Goal: Book appointment/travel/reservation

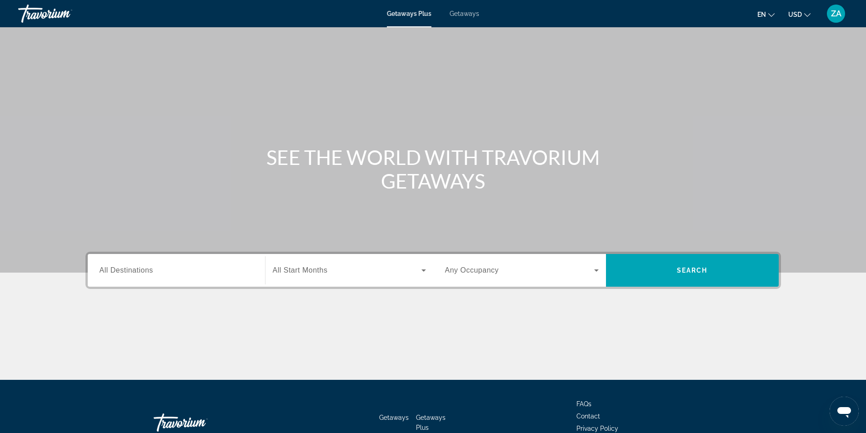
click at [427, 11] on span "Getaways Plus" at bounding box center [409, 13] width 45 height 7
click at [180, 267] on input "Destination All Destinations" at bounding box center [177, 270] width 154 height 11
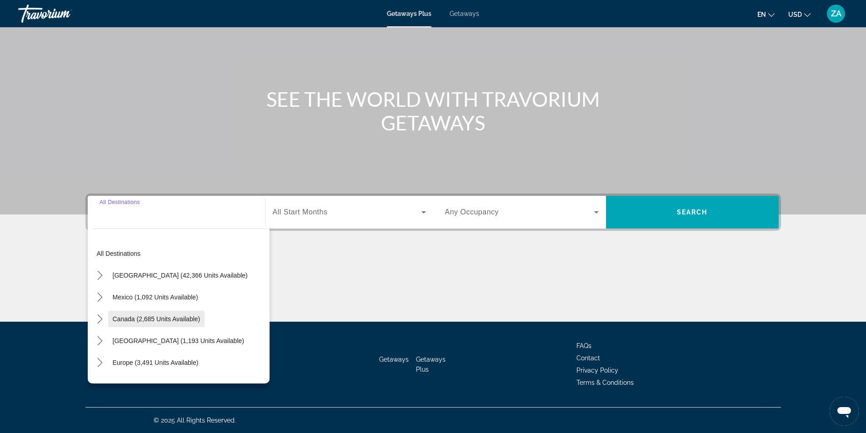
scroll to position [147, 0]
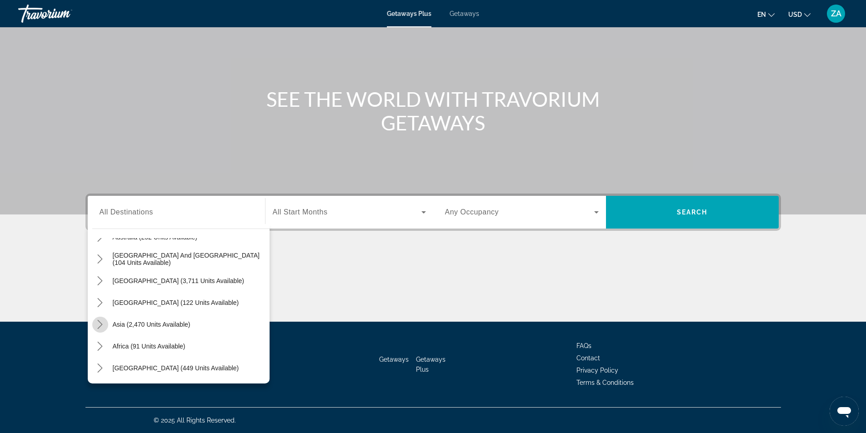
click at [96, 324] on icon "Toggle Asia (2,470 units available) submenu" at bounding box center [99, 324] width 9 height 9
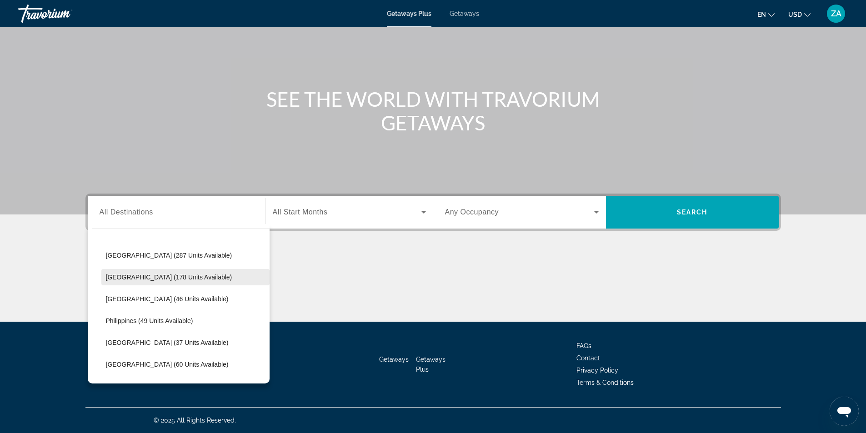
scroll to position [365, 0]
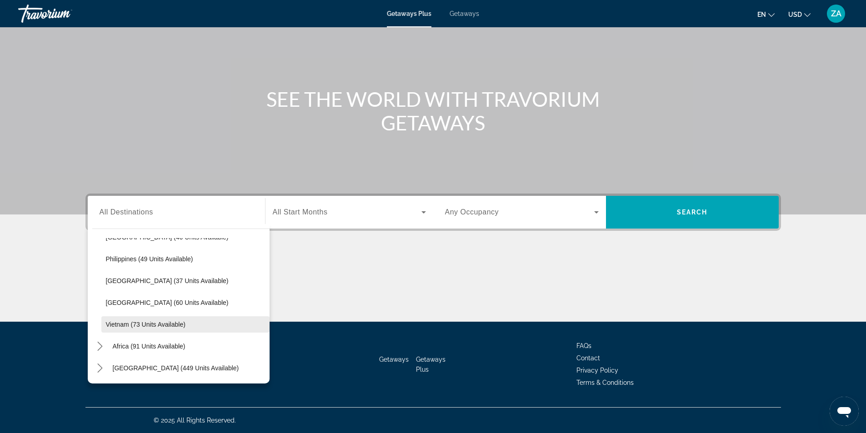
click at [135, 327] on span "Vietnam (73 units available)" at bounding box center [146, 324] width 80 height 7
type input "**********"
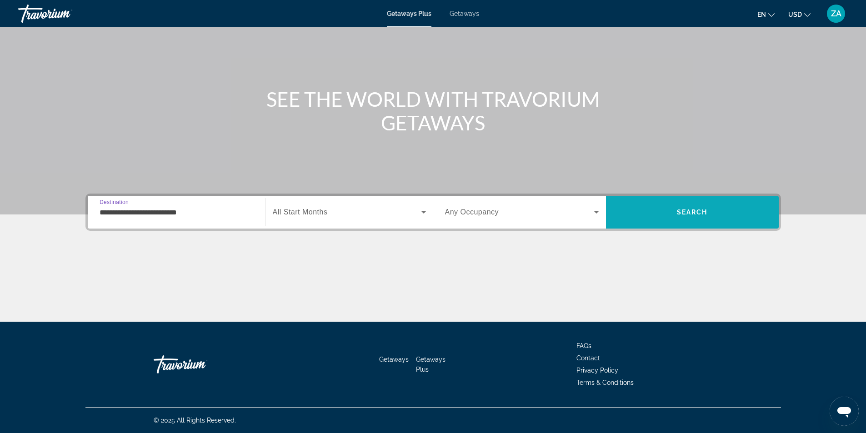
click at [675, 207] on span "Search" at bounding box center [692, 212] width 173 height 22
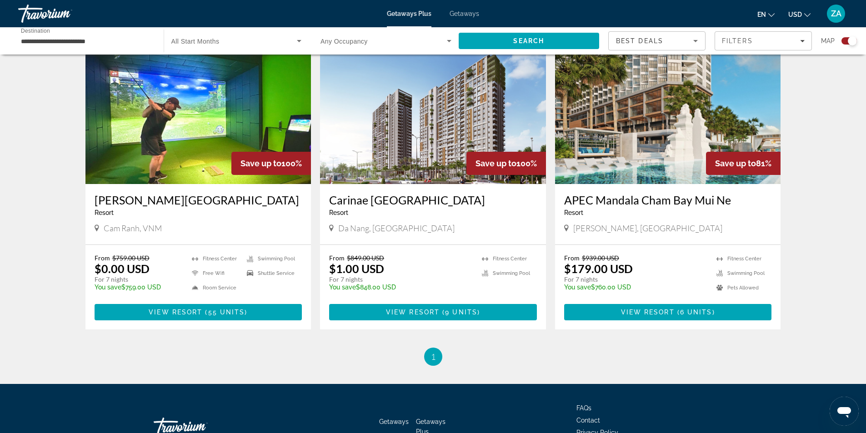
scroll to position [392, 0]
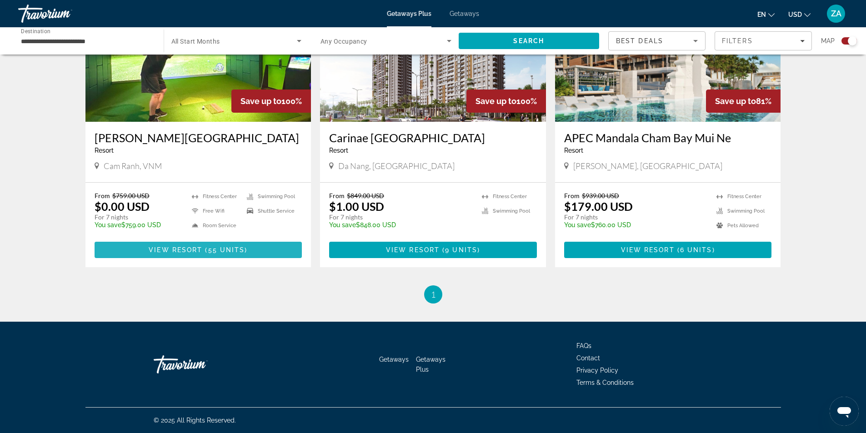
click at [200, 253] on span "View Resort" at bounding box center [176, 249] width 54 height 7
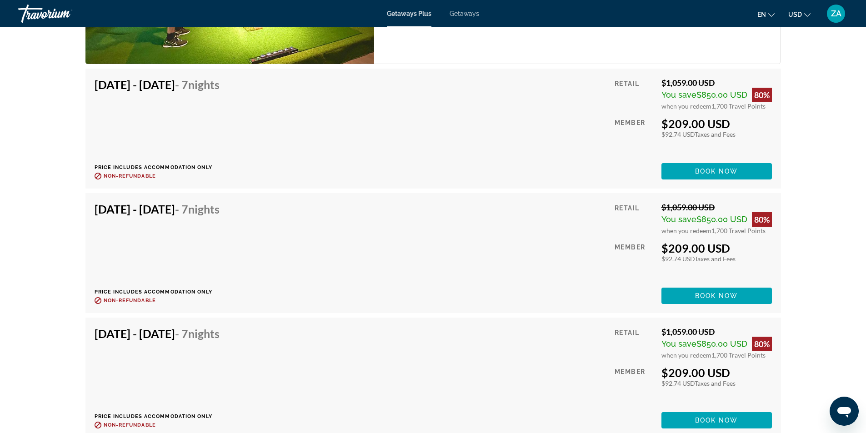
scroll to position [1755, 0]
click at [714, 292] on span "Book now" at bounding box center [716, 295] width 43 height 7
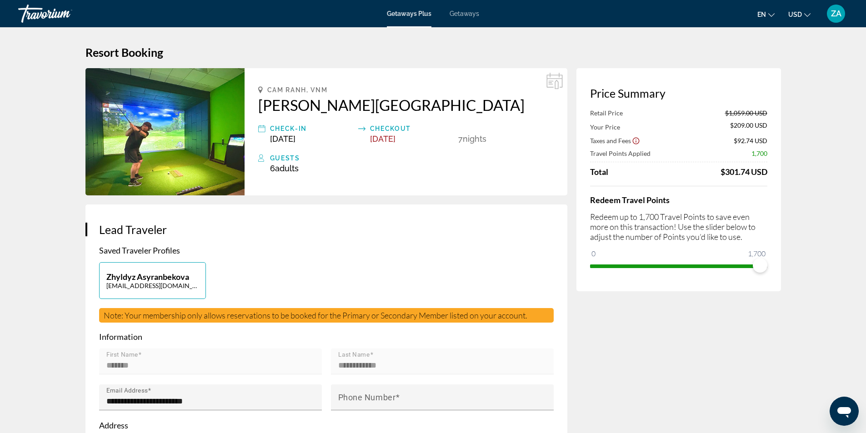
drag, startPoint x: 303, startPoint y: 201, endPoint x: 303, endPoint y: 174, distance: 26.8
